Goal: Check status

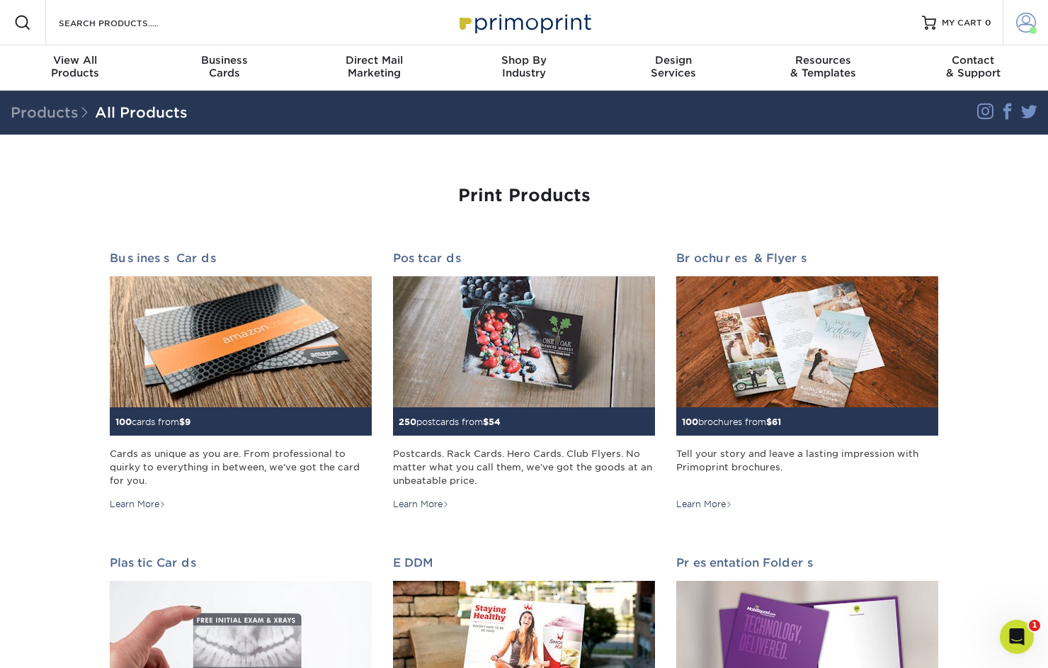
click at [1023, 23] on span at bounding box center [1026, 23] width 20 height 20
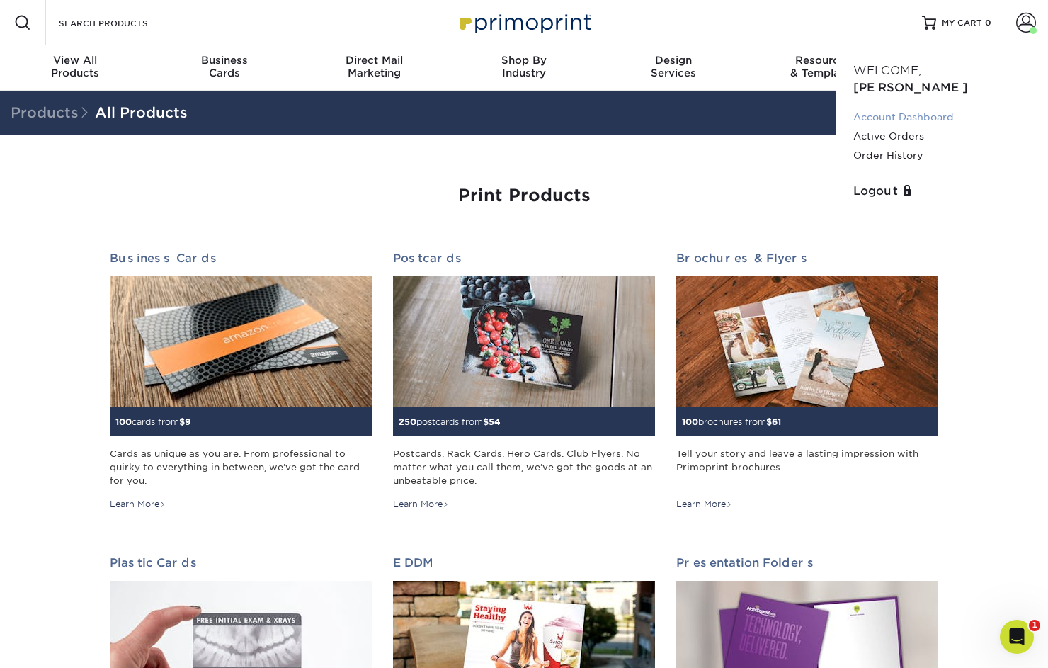
click at [883, 108] on link "Account Dashboard" at bounding box center [942, 117] width 178 height 19
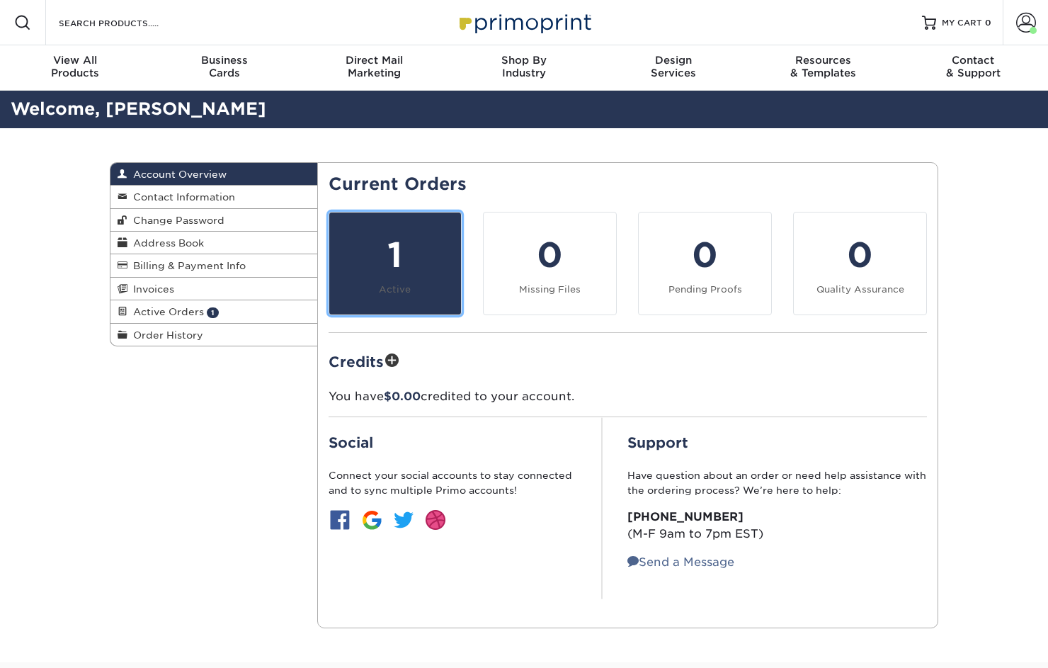
click at [386, 284] on small "Active" at bounding box center [395, 289] width 32 height 11
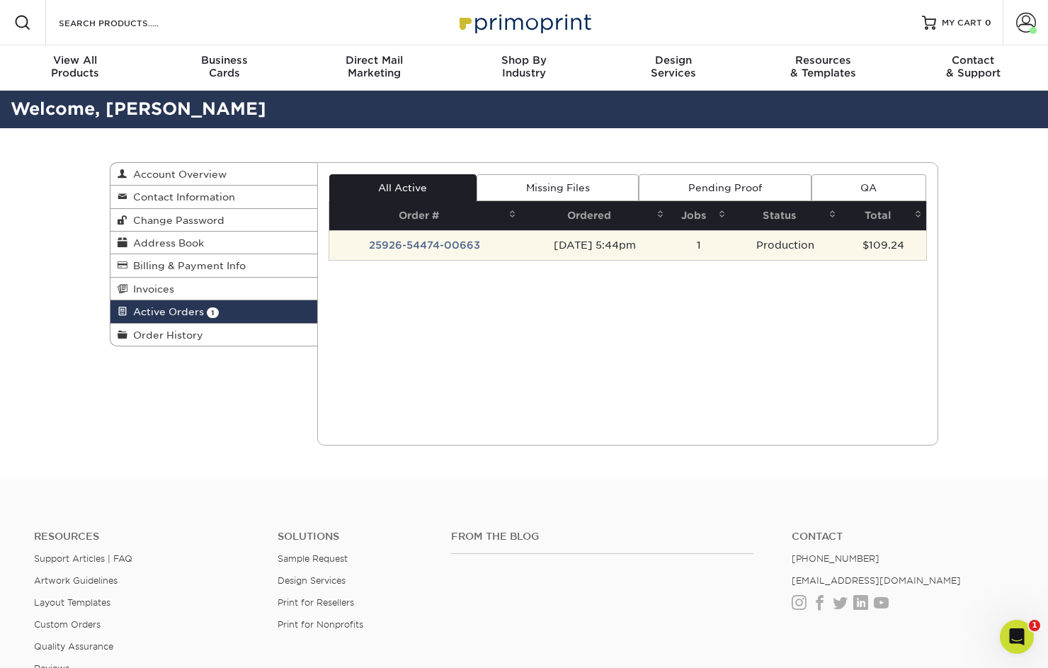
click at [427, 244] on td "25926-54474-00663" at bounding box center [425, 245] width 192 height 30
